Goal: Task Accomplishment & Management: Manage account settings

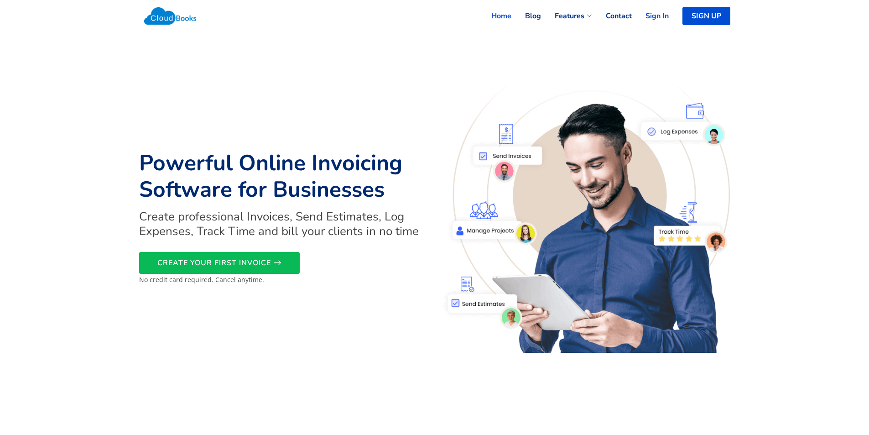
click at [658, 16] on link "Sign In" at bounding box center [650, 16] width 37 height 20
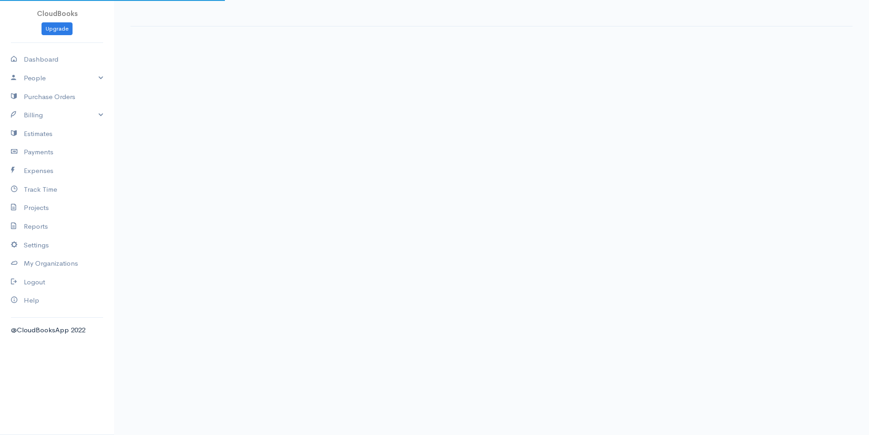
select select "thistoyear"
